Goal: Use online tool/utility: Utilize a website feature to perform a specific function

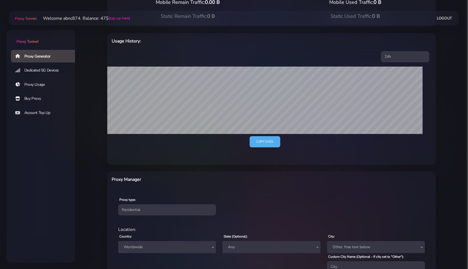
scroll to position [141, 0]
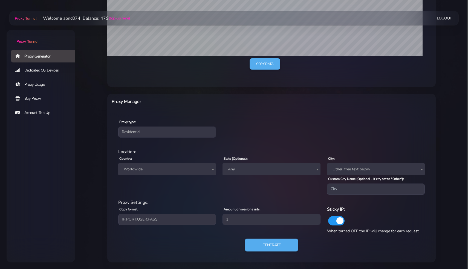
click at [174, 166] on span "Worldwide" at bounding box center [166, 169] width 91 height 8
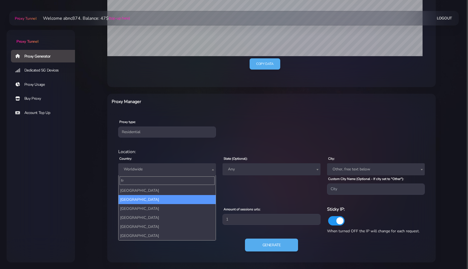
type input "fr"
select select "FR"
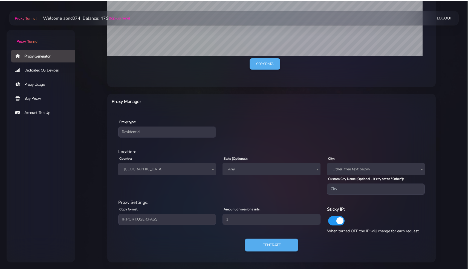
click at [251, 122] on div "Proxy type: Residential Static Mobile" at bounding box center [271, 128] width 326 height 32
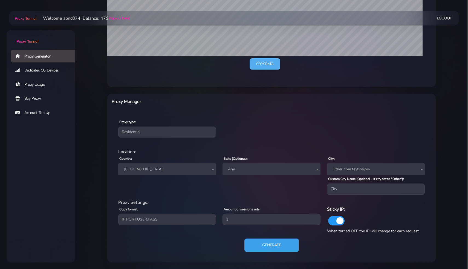
click at [270, 242] on button "Generate" at bounding box center [271, 244] width 54 height 13
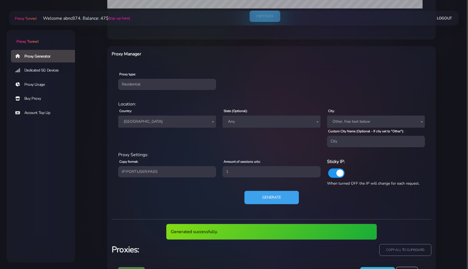
scroll to position [215, 0]
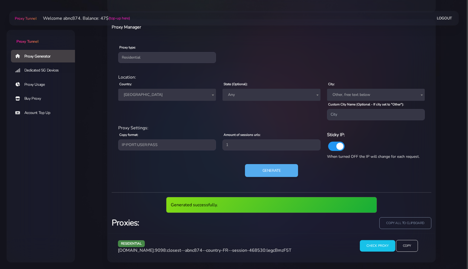
click at [375, 246] on input "Check Proxy" at bounding box center [377, 245] width 35 height 11
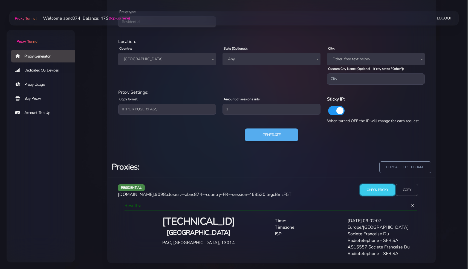
scroll to position [251, 0]
click at [405, 190] on input "Copy" at bounding box center [406, 189] width 22 height 12
click at [279, 136] on button "Generate" at bounding box center [271, 134] width 54 height 13
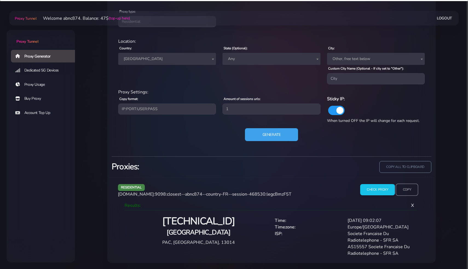
scroll to position [215, 0]
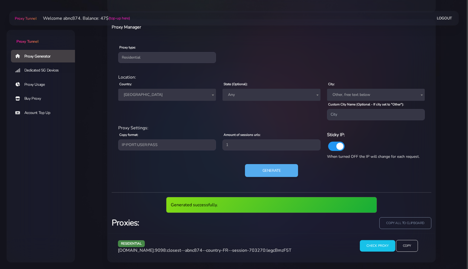
click at [378, 241] on input "Check Proxy" at bounding box center [377, 245] width 35 height 11
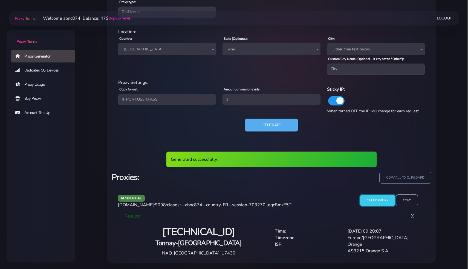
scroll to position [241, 0]
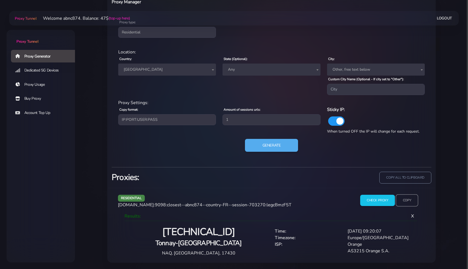
click at [406, 199] on input "Copy" at bounding box center [406, 200] width 22 height 12
